Goal: Information Seeking & Learning: Learn about a topic

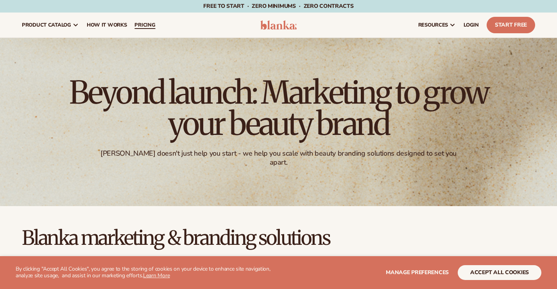
click at [155, 22] on span "pricing" at bounding box center [144, 25] width 21 height 6
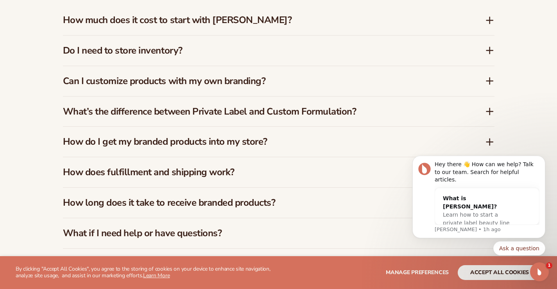
scroll to position [1173, 0]
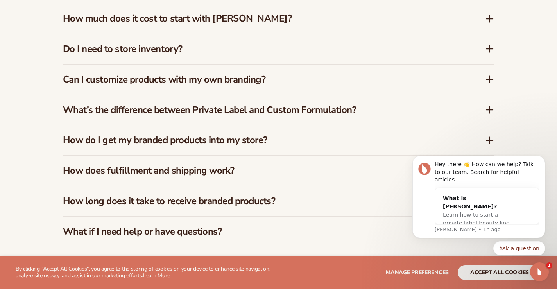
click at [162, 20] on div "How much does it cost to start with Blanka?" at bounding box center [279, 19] width 432 height 30
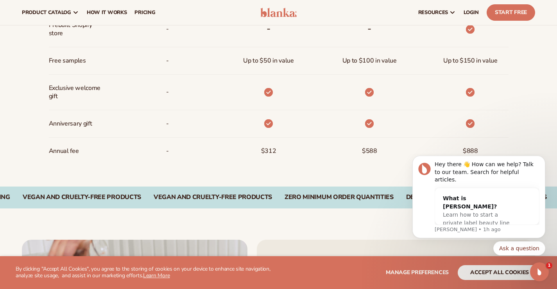
scroll to position [625, 0]
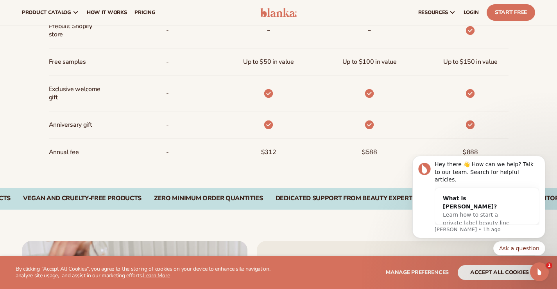
click at [268, 153] on span "$312" at bounding box center [268, 152] width 15 height 14
click at [73, 150] on span "Annual fee" at bounding box center [64, 152] width 30 height 14
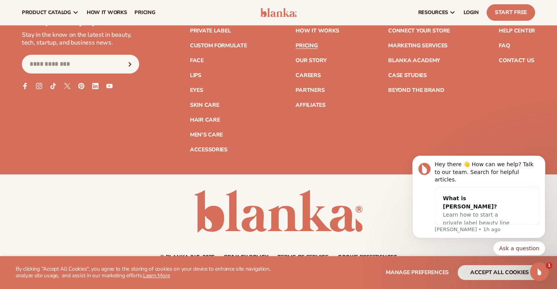
scroll to position [1571, 0]
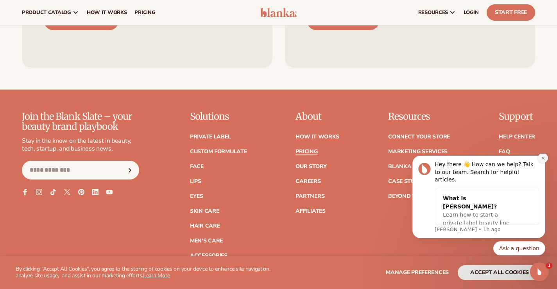
click at [546, 163] on button "Dismiss notification" at bounding box center [543, 158] width 10 height 10
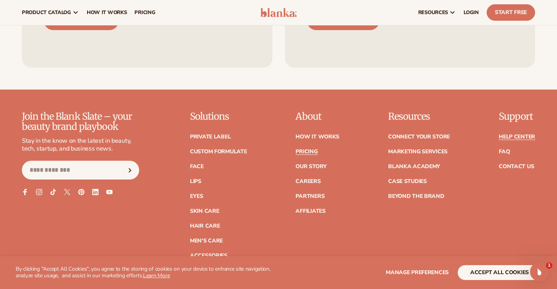
click at [516, 134] on link "Help Center" at bounding box center [517, 136] width 36 height 5
